Goal: Transaction & Acquisition: Purchase product/service

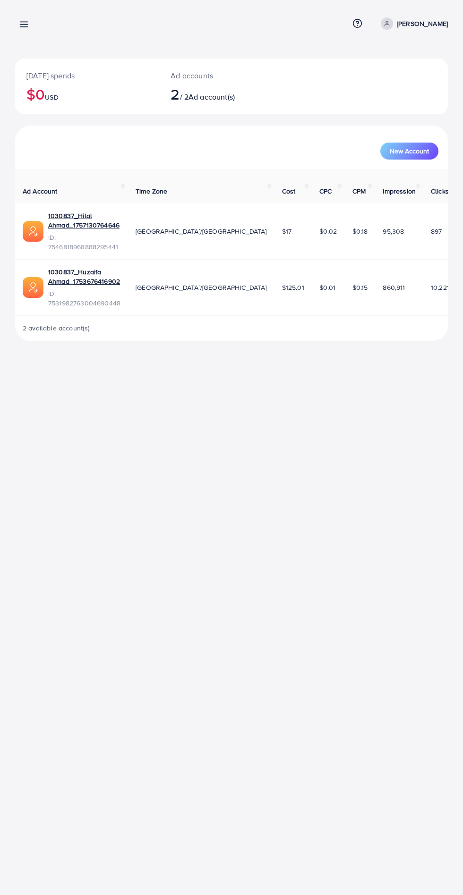
click at [410, 23] on link "Mavia khan" at bounding box center [412, 23] width 71 height 12
click at [387, 77] on span "Log out" at bounding box center [390, 77] width 25 height 11
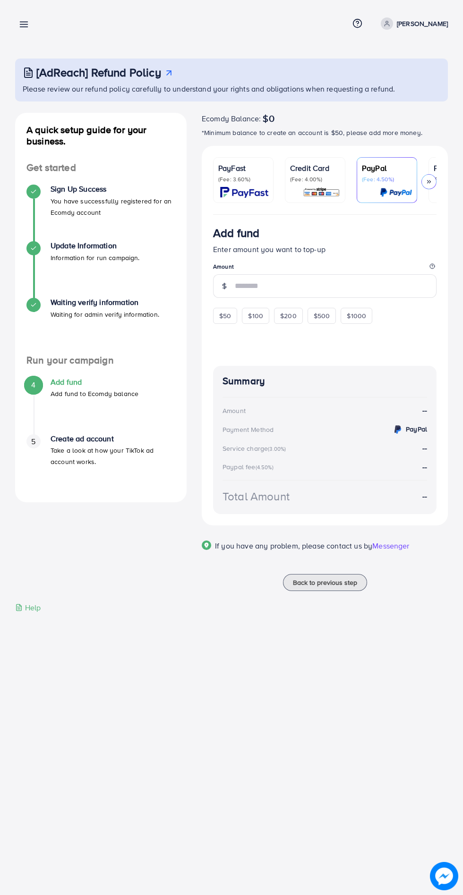
click at [429, 177] on div at bounding box center [428, 181] width 15 height 15
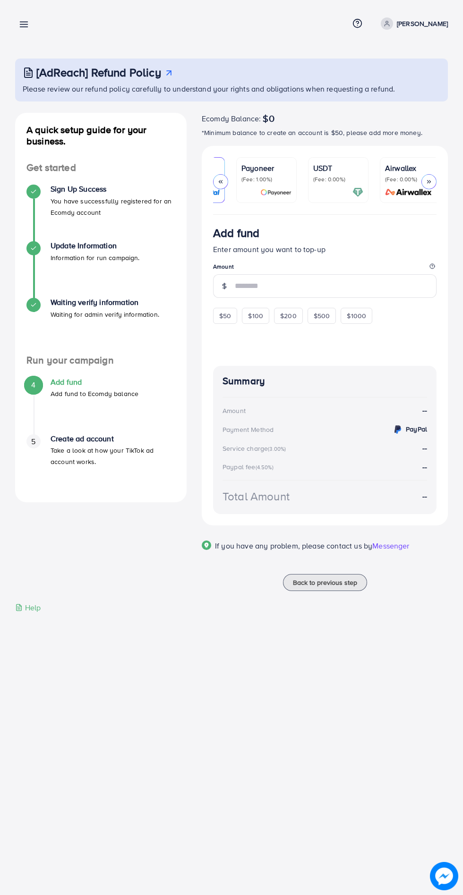
scroll to position [0, 196]
click at [325, 173] on p "USDT" at bounding box center [334, 167] width 50 height 11
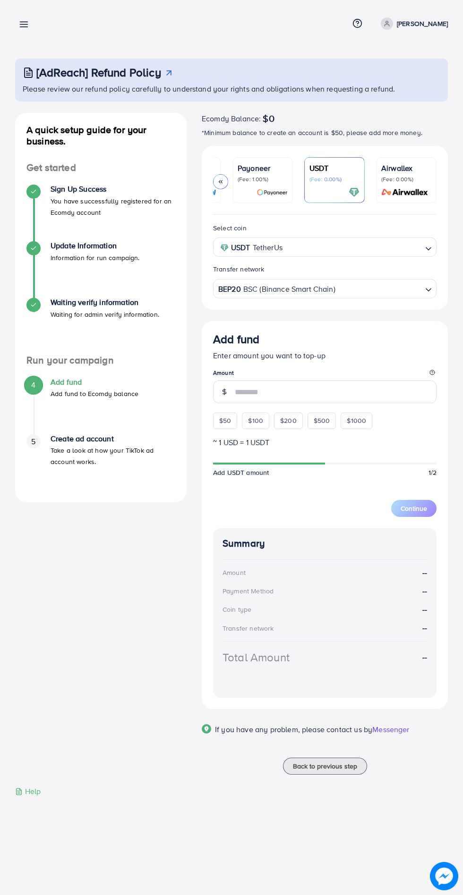
click at [222, 425] on span "$50" at bounding box center [225, 420] width 12 height 9
type input "**"
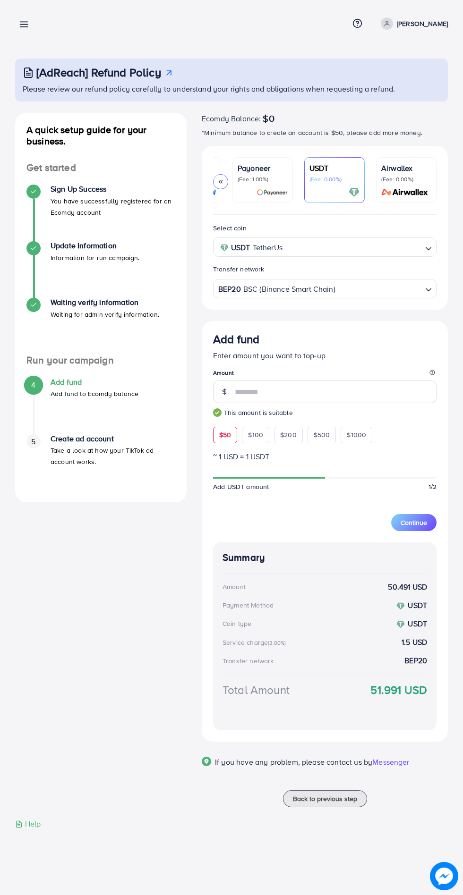
click at [408, 520] on span "Continue" at bounding box center [413, 522] width 26 height 9
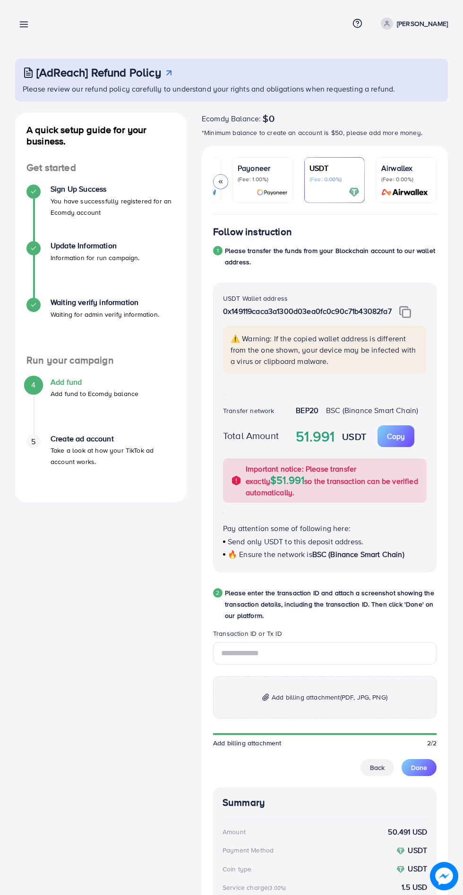
click at [407, 314] on img at bounding box center [405, 312] width 12 height 12
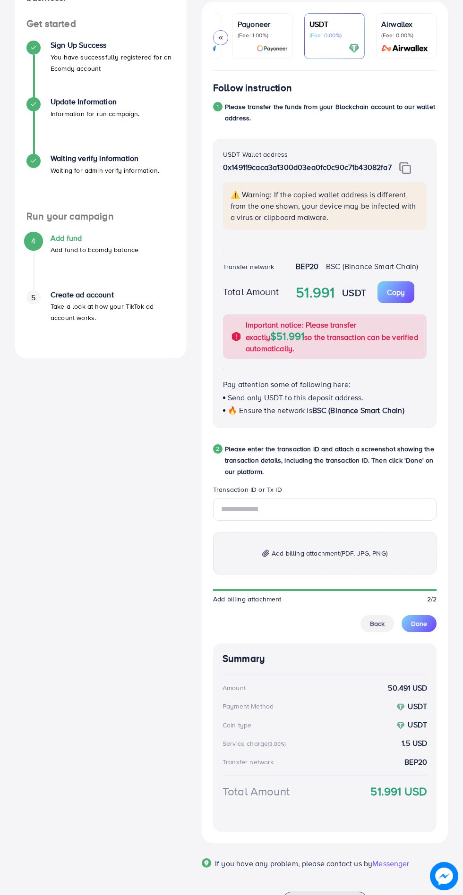
scroll to position [149, 0]
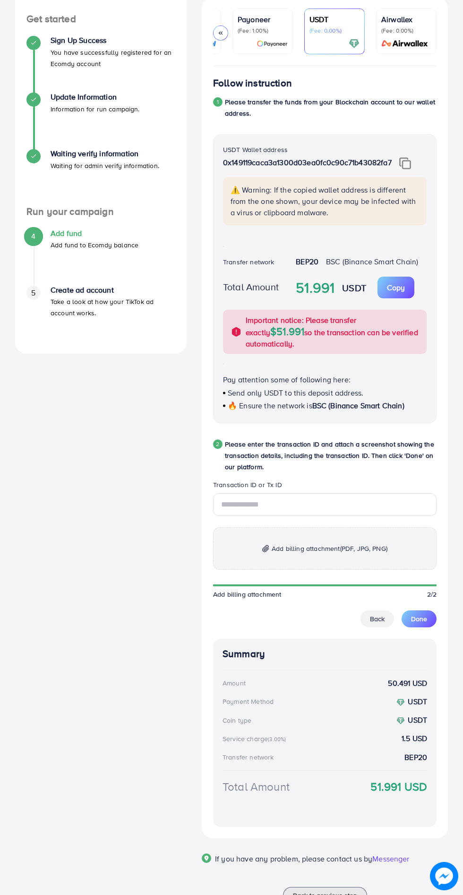
click at [407, 166] on img at bounding box center [405, 163] width 12 height 12
click at [347, 499] on input "text" at bounding box center [324, 504] width 223 height 23
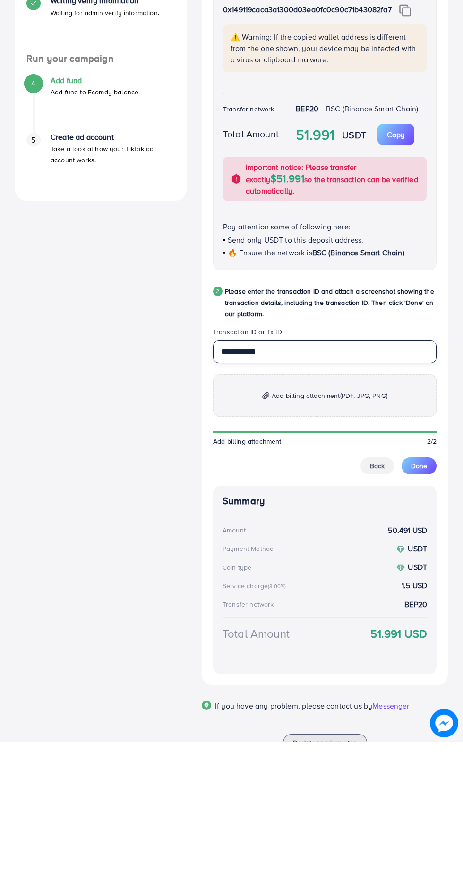
type input "**********"
click at [360, 544] on span "(PDF, JPG, PNG)" at bounding box center [363, 548] width 47 height 9
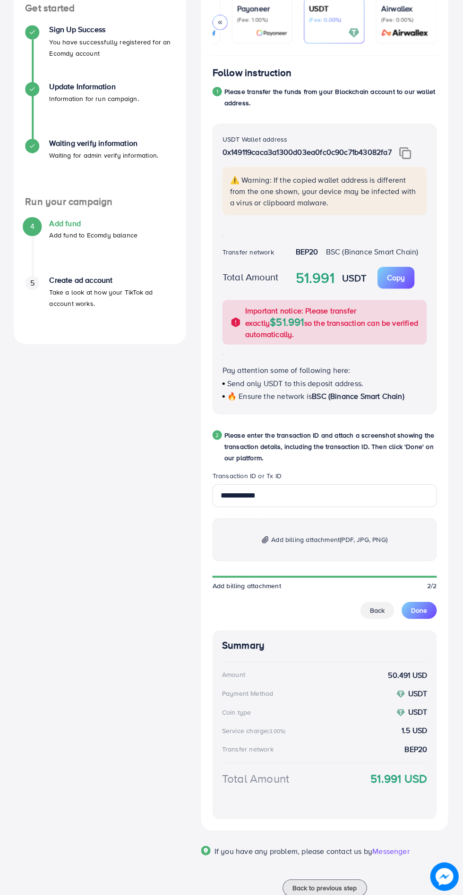
scroll to position [157, 0]
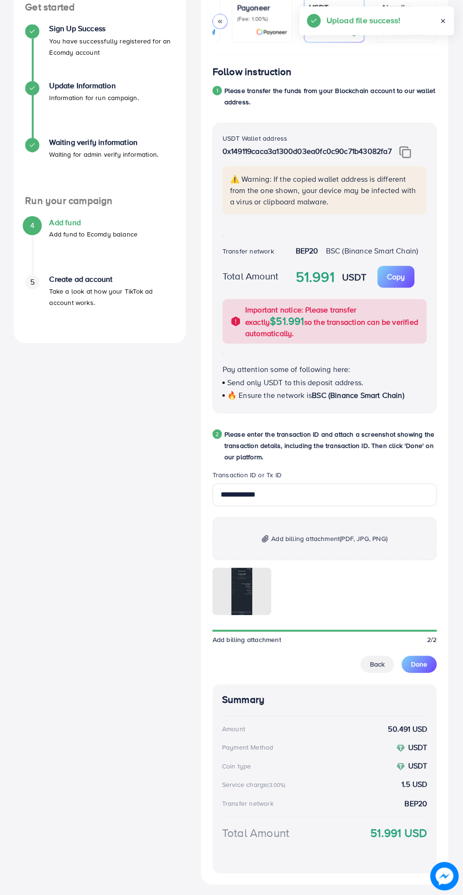
click at [419, 660] on span "Done" at bounding box center [419, 664] width 16 height 9
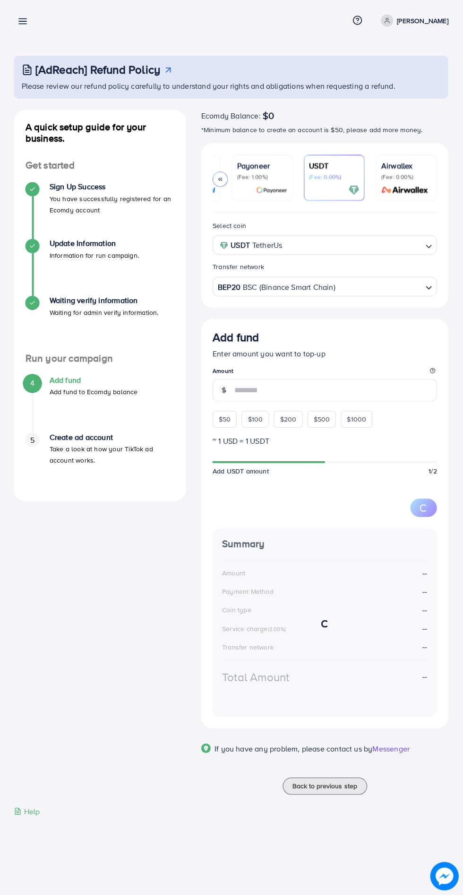
scroll to position [0, 0]
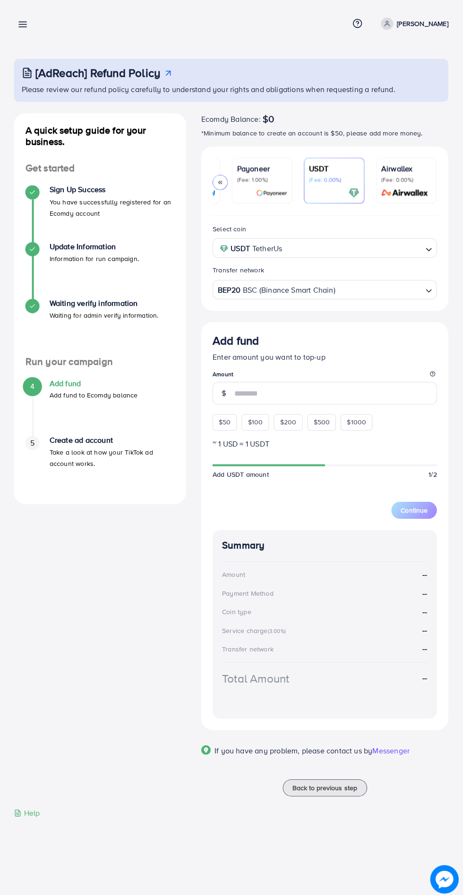
click at [26, 18] on link at bounding box center [22, 24] width 14 height 12
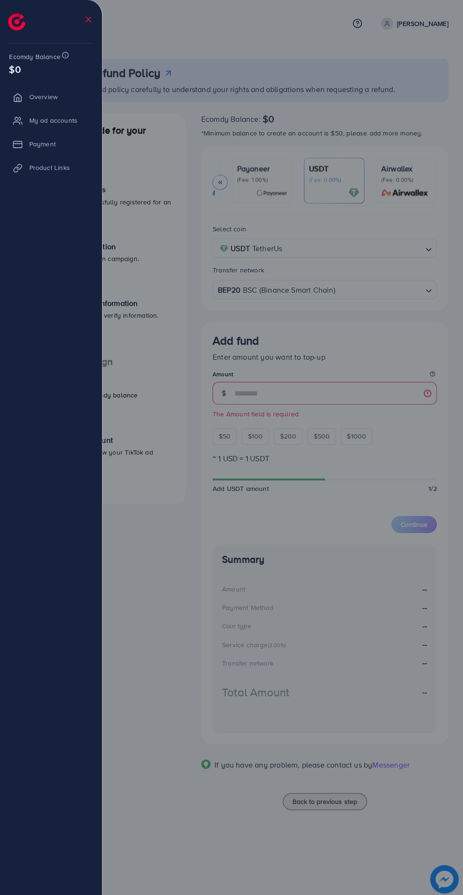
click at [298, 88] on div at bounding box center [231, 537] width 463 height 1074
